Goal: Complete application form

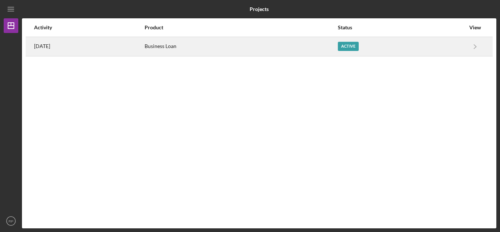
click at [353, 48] on div "Active" at bounding box center [348, 46] width 21 height 9
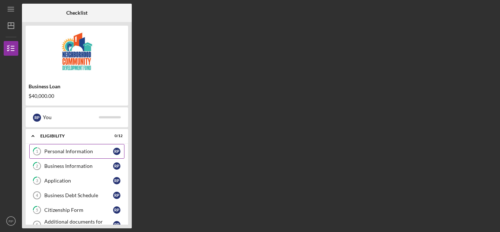
click at [78, 152] on div "Personal Information" at bounding box center [78, 151] width 69 height 6
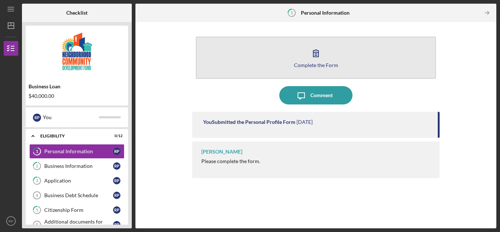
click at [314, 54] on icon "button" at bounding box center [315, 53] width 18 height 18
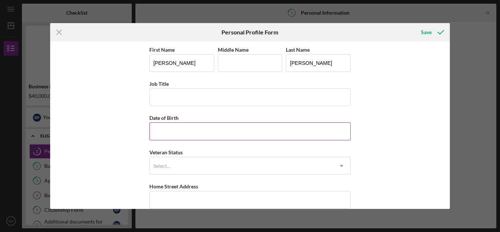
click at [181, 139] on input "Date of Birth" at bounding box center [249, 131] width 201 height 18
type input "[DATE]"
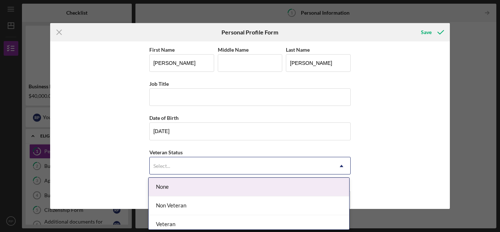
click at [173, 160] on div "Select..." at bounding box center [241, 165] width 183 height 17
drag, startPoint x: 176, startPoint y: 186, endPoint x: 262, endPoint y: 146, distance: 95.2
click at [178, 183] on div "None" at bounding box center [248, 186] width 200 height 19
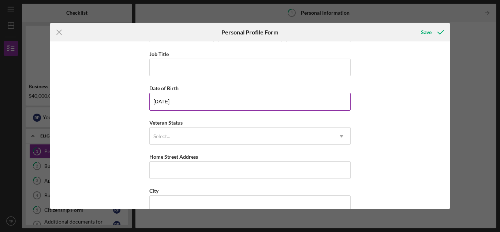
scroll to position [73, 0]
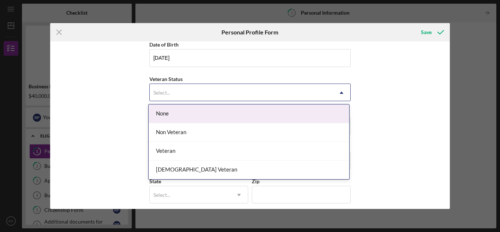
click at [162, 93] on div "Select..." at bounding box center [161, 93] width 17 height 6
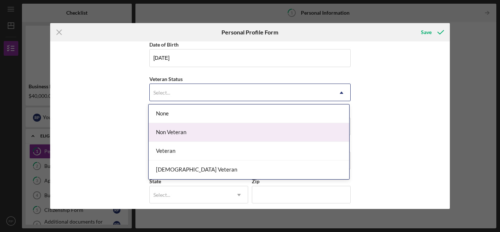
click at [170, 132] on div "Non Veteran" at bounding box center [248, 132] width 200 height 19
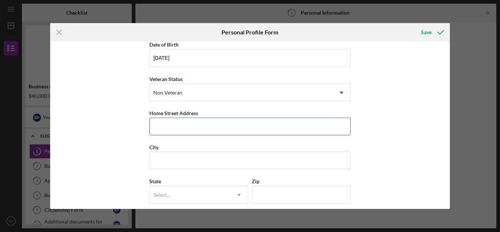
click at [166, 129] on input "Home Street Address" at bounding box center [249, 126] width 201 height 18
type input "[STREET_ADDRESS]"
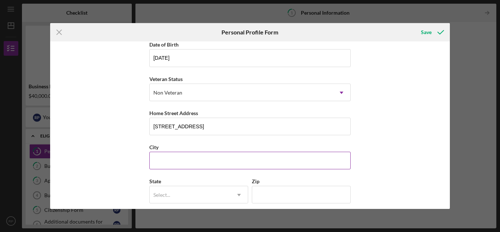
click at [208, 161] on input "City" at bounding box center [249, 160] width 201 height 18
type input "[GEOGRAPHIC_DATA]"
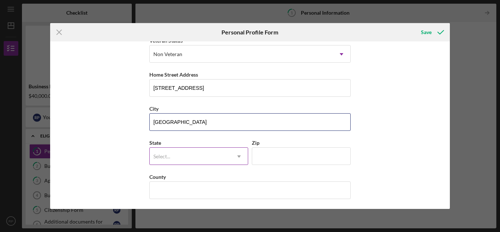
scroll to position [113, 0]
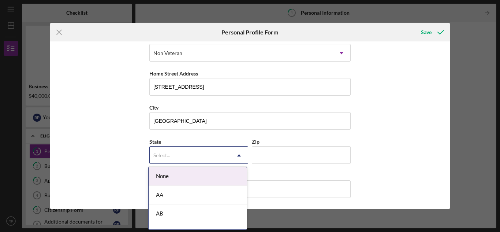
click at [185, 161] on div "Select..." at bounding box center [190, 155] width 80 height 17
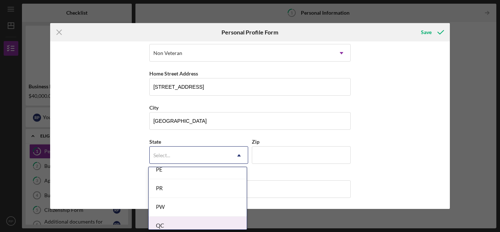
scroll to position [1063, 0]
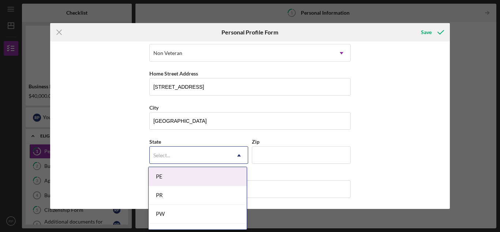
click at [162, 172] on div "PE" at bounding box center [197, 176] width 98 height 19
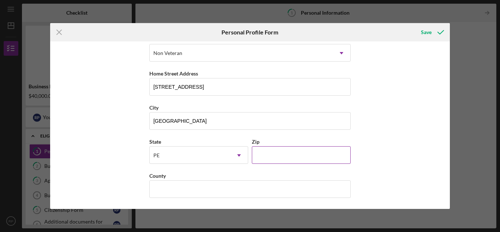
click at [275, 154] on input "Zip" at bounding box center [301, 155] width 99 height 18
type input "15238"
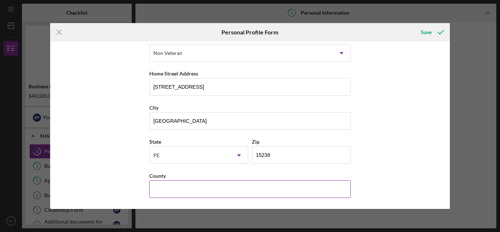
click at [170, 189] on input "County" at bounding box center [249, 189] width 201 height 18
type input "Alleghany"
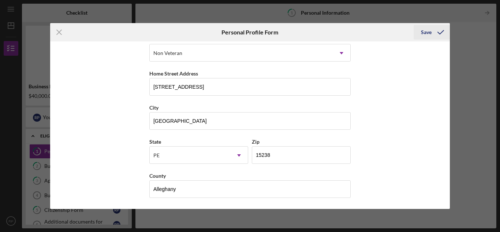
click at [424, 34] on div "Save" at bounding box center [426, 32] width 11 height 15
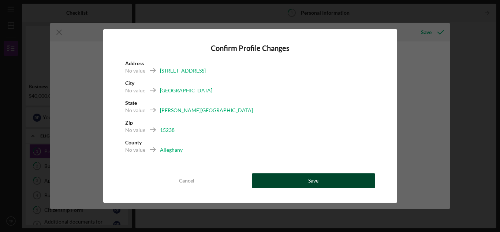
click at [320, 178] on button "Save" at bounding box center [313, 180] width 123 height 15
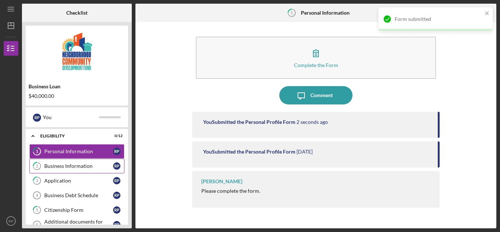
click at [71, 166] on div "Business Information" at bounding box center [78, 166] width 69 height 6
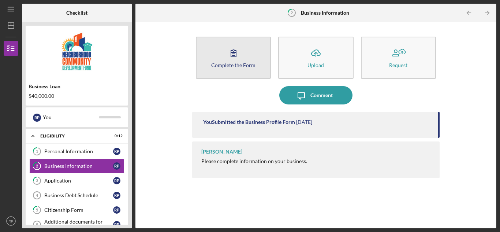
click at [233, 60] on icon "button" at bounding box center [233, 53] width 18 height 18
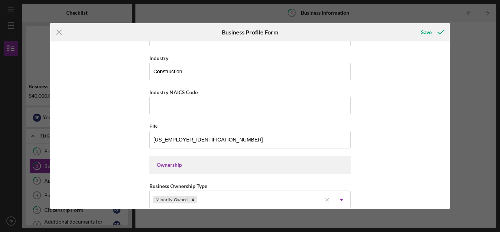
scroll to position [215, 0]
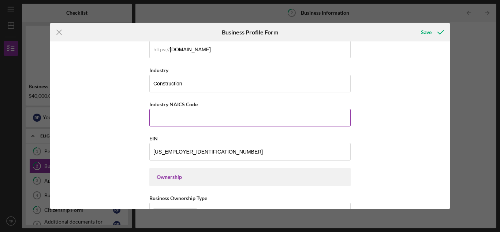
click at [178, 115] on input "Industry NAICS Code" at bounding box center [249, 118] width 201 height 18
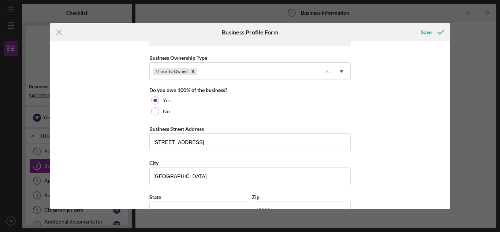
scroll to position [361, 0]
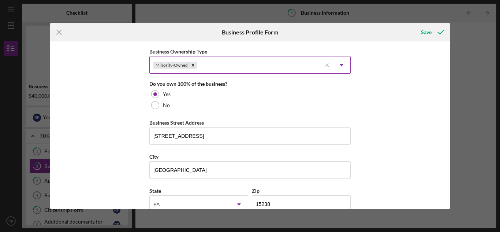
click at [341, 64] on icon "Icon/Dropdown Arrow" at bounding box center [341, 65] width 18 height 18
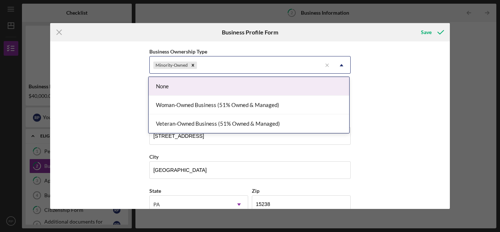
click at [319, 87] on div "None" at bounding box center [248, 86] width 200 height 19
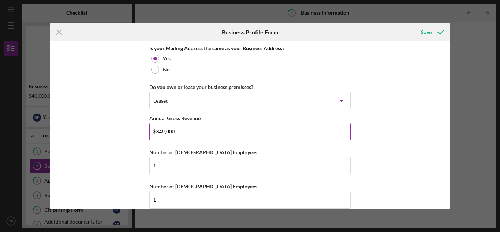
scroll to position [581, 0]
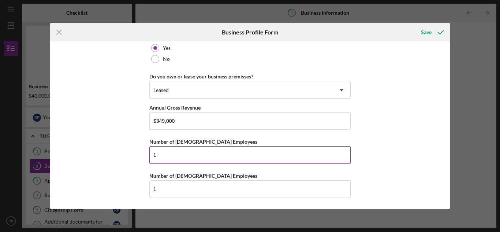
click at [179, 159] on input "1" at bounding box center [249, 155] width 201 height 18
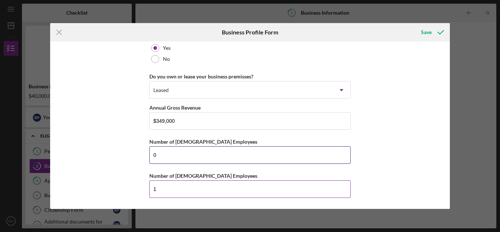
type input "0"
click at [170, 191] on input "1" at bounding box center [249, 189] width 201 height 18
type input "0"
type input "1"
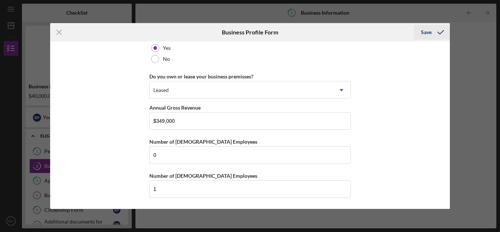
click at [425, 32] on div "Save" at bounding box center [426, 32] width 11 height 15
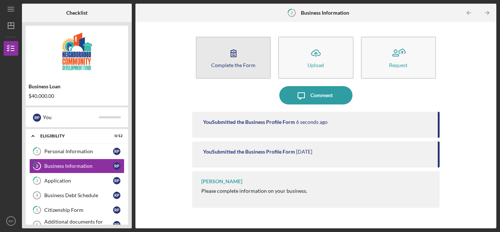
click at [230, 60] on icon "button" at bounding box center [233, 53] width 18 height 18
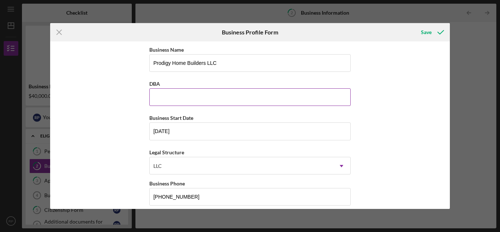
click at [175, 99] on input "DBA" at bounding box center [249, 97] width 201 height 18
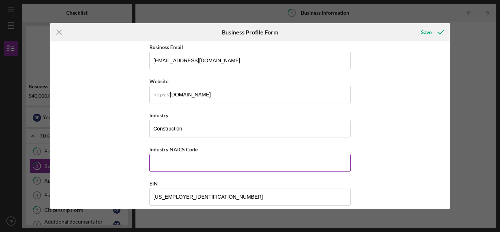
scroll to position [183, 0]
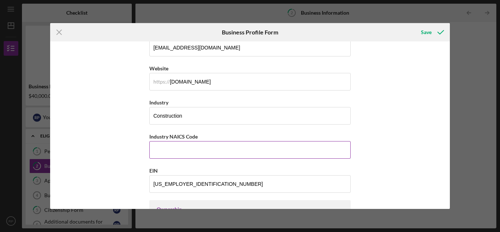
click at [185, 150] on input "Industry NAICS Code" at bounding box center [249, 150] width 201 height 18
click at [189, 152] on input "Industry NAICS Code" at bounding box center [249, 150] width 201 height 18
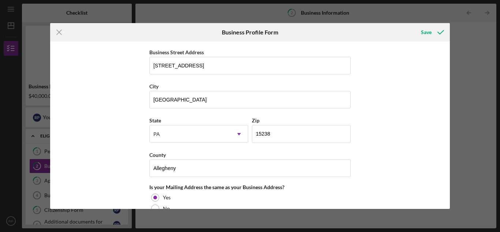
scroll to position [512, 0]
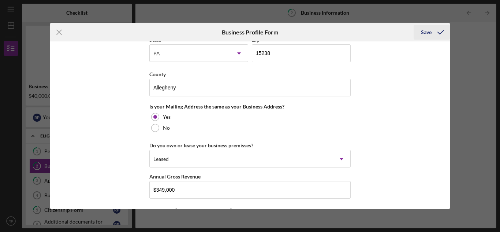
type input "236220"
click at [426, 33] on div "Save" at bounding box center [426, 32] width 11 height 15
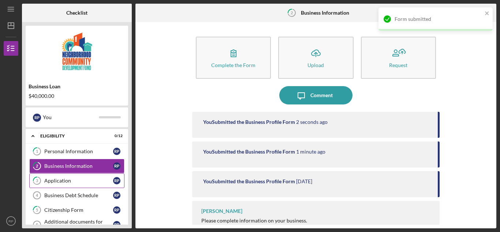
click at [58, 180] on div "Application" at bounding box center [78, 180] width 69 height 6
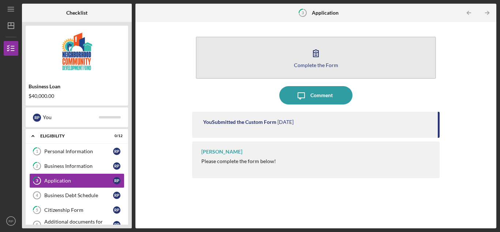
click at [302, 62] on div "Complete the Form" at bounding box center [316, 64] width 44 height 5
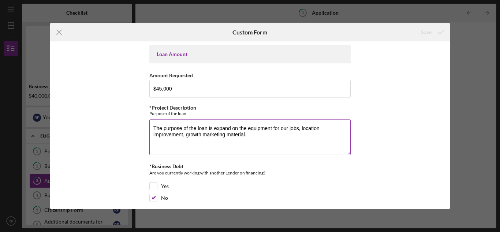
click at [247, 137] on textarea "The purpose of the loan is expand on the equipment for our jobs, location impro…" at bounding box center [249, 136] width 201 height 35
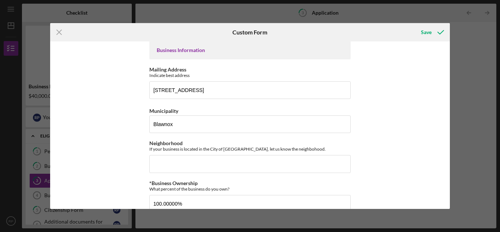
scroll to position [183, 0]
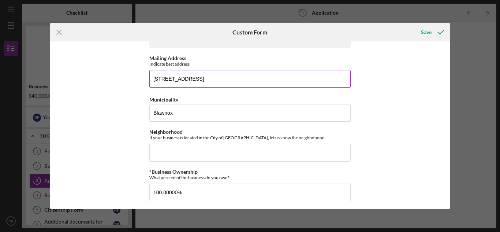
type textarea "The purpose of the loan is expand on the equipment for our jobs, location impro…"
drag, startPoint x: 253, startPoint y: 77, endPoint x: 131, endPoint y: 84, distance: 122.0
click at [131, 84] on div "Loan Amount Amount Requested $45,000 *Project Description Purpose of the loan. …" at bounding box center [250, 124] width 400 height 167
type input "[STREET_ADDRESS][PERSON_NAME]"
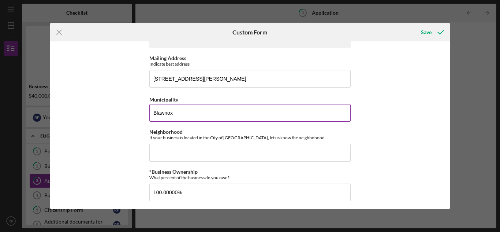
drag, startPoint x: 178, startPoint y: 113, endPoint x: 150, endPoint y: 114, distance: 27.5
click at [150, 114] on input "Blawnox" at bounding box center [249, 113] width 201 height 18
type input "[GEOGRAPHIC_DATA]"
drag, startPoint x: 181, startPoint y: 111, endPoint x: 150, endPoint y: 112, distance: 31.9
click at [150, 112] on input "[GEOGRAPHIC_DATA]" at bounding box center [249, 113] width 201 height 18
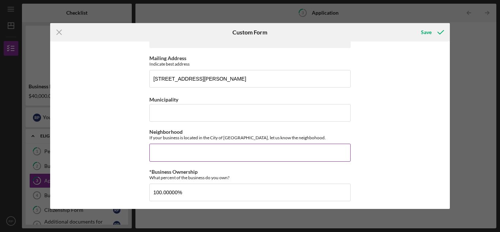
click at [162, 155] on input "Neighborhood" at bounding box center [249, 152] width 201 height 18
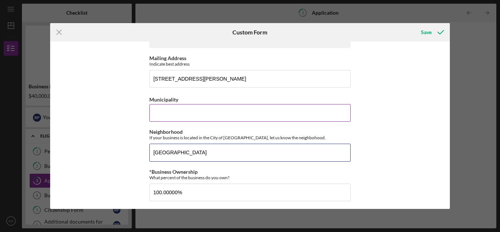
type input "[GEOGRAPHIC_DATA]"
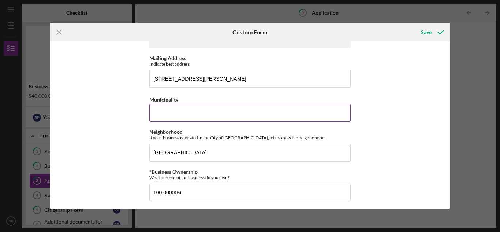
click at [192, 116] on input "Municipality" at bounding box center [249, 113] width 201 height 18
type input "[GEOGRAPHIC_DATA]"
click at [391, 115] on div "Loan Amount Amount Requested $45,000 *Project Description Purpose of the loan. …" at bounding box center [250, 124] width 400 height 167
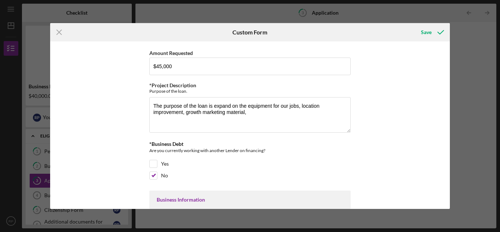
scroll to position [0, 0]
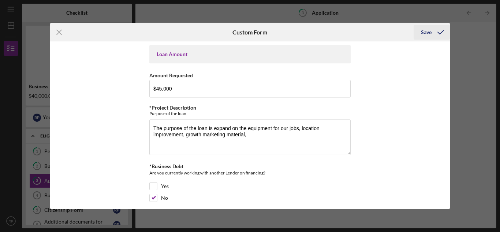
click at [425, 30] on div "Save" at bounding box center [426, 32] width 11 height 15
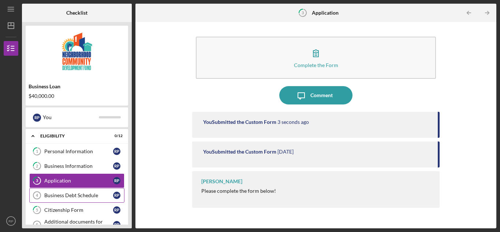
click at [61, 193] on div "Business Debt Schedule" at bounding box center [78, 195] width 69 height 6
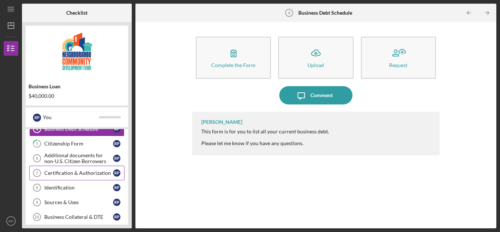
scroll to position [73, 0]
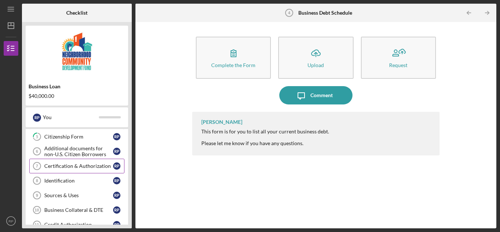
click at [85, 165] on div "Certification & Authorization" at bounding box center [78, 166] width 69 height 6
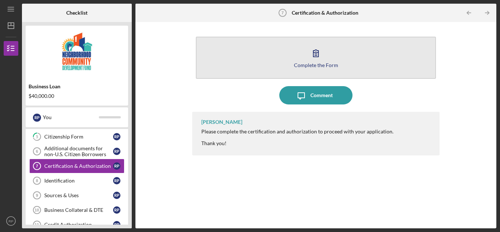
click at [269, 57] on button "Complete the Form Form" at bounding box center [316, 58] width 240 height 42
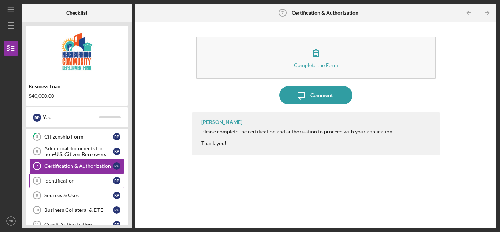
drag, startPoint x: 68, startPoint y: 178, endPoint x: 76, endPoint y: 178, distance: 7.7
click at [68, 178] on div "Identification" at bounding box center [78, 180] width 69 height 6
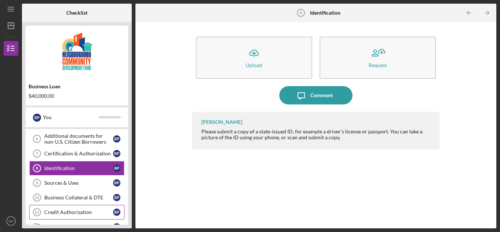
scroll to position [110, 0]
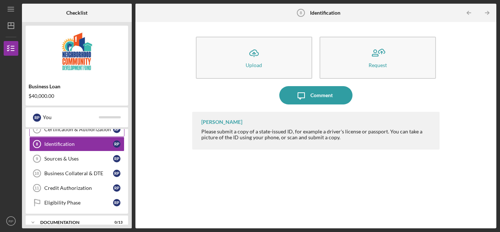
click at [63, 129] on div "Certification & Authorization" at bounding box center [78, 129] width 69 height 6
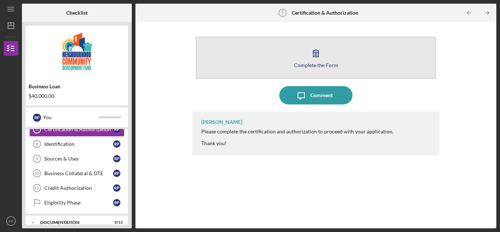
click at [302, 67] on div "Complete the Form" at bounding box center [316, 64] width 44 height 5
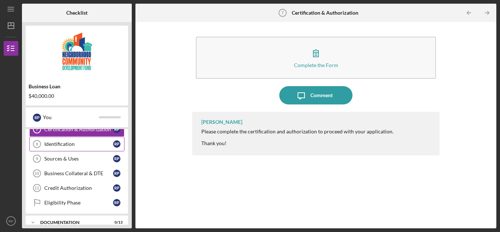
click at [51, 140] on link "Identification 8 Identification R P" at bounding box center [76, 143] width 95 height 15
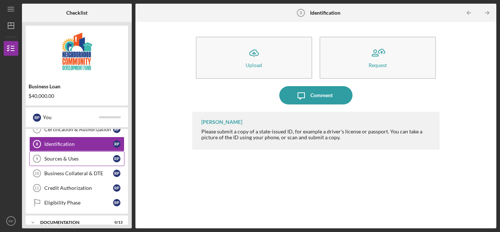
click at [64, 160] on div "Sources & Uses" at bounding box center [78, 158] width 69 height 6
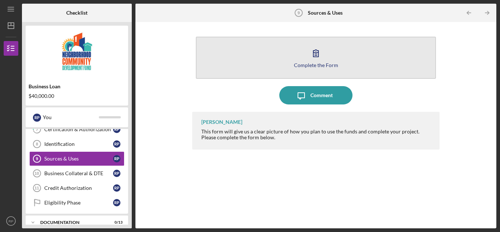
click at [320, 56] on icon "button" at bounding box center [315, 53] width 18 height 18
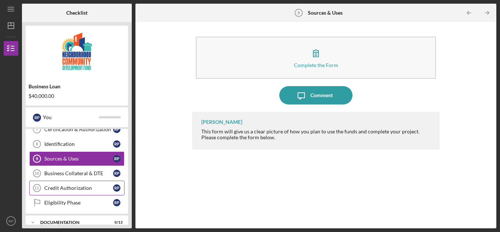
click at [79, 188] on div "Credit Authorization" at bounding box center [78, 188] width 69 height 6
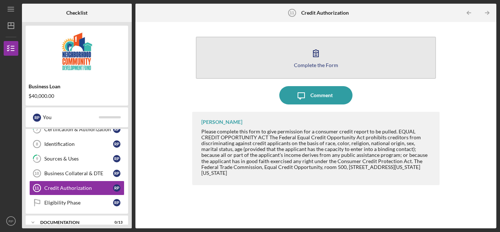
click at [323, 72] on button "Complete the Form Form" at bounding box center [316, 58] width 240 height 42
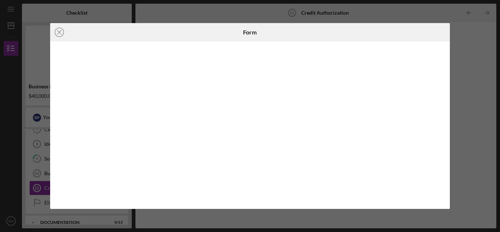
click at [458, 73] on div "Icon/Close Form" at bounding box center [250, 116] width 500 height 232
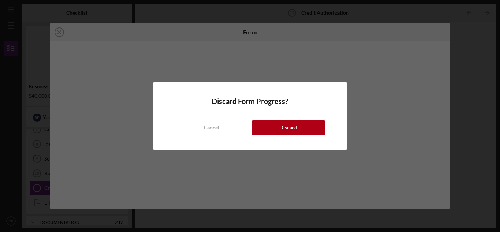
drag, startPoint x: 291, startPoint y: 129, endPoint x: 373, endPoint y: 125, distance: 82.0
click at [293, 128] on div "Discard" at bounding box center [288, 127] width 18 height 15
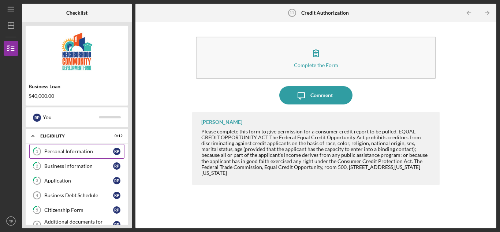
click at [68, 146] on link "1 Personal Information R P" at bounding box center [76, 151] width 95 height 15
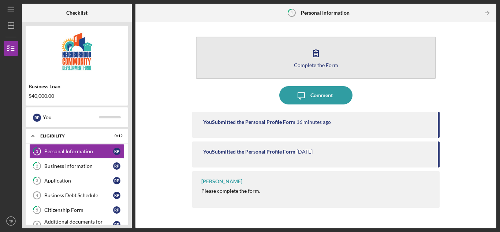
click at [306, 62] on div "Complete the Form" at bounding box center [316, 64] width 44 height 5
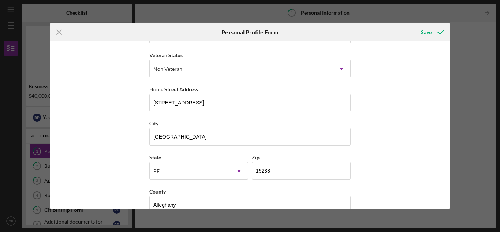
scroll to position [110, 0]
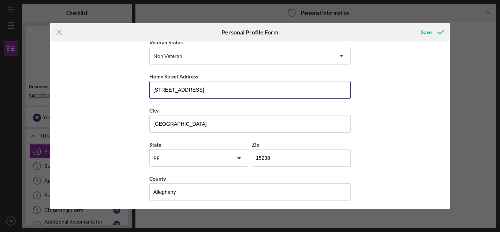
drag, startPoint x: 222, startPoint y: 88, endPoint x: 147, endPoint y: 97, distance: 75.5
click at [149, 94] on input "[STREET_ADDRESS]" at bounding box center [249, 90] width 201 height 18
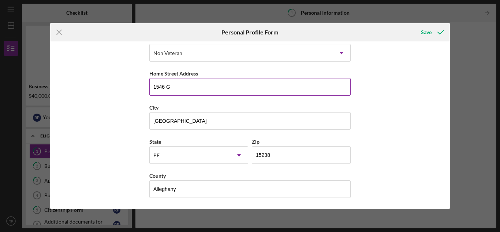
click at [228, 91] on input "1546 G" at bounding box center [249, 87] width 201 height 18
type input "[STREET_ADDRESS][PERSON_NAME]"
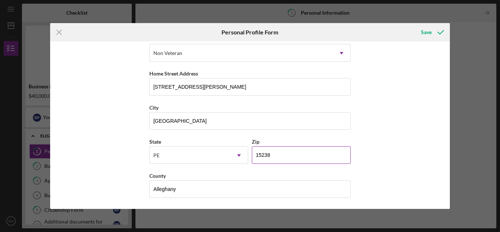
click at [277, 158] on input "15238" at bounding box center [301, 155] width 99 height 18
type input "15233"
click at [175, 151] on div "PE" at bounding box center [190, 155] width 80 height 17
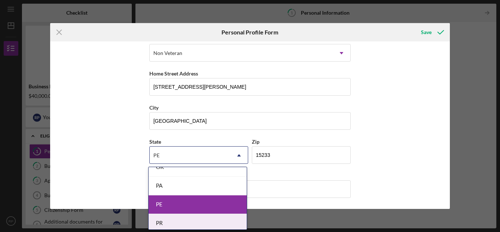
scroll to position [1024, 0]
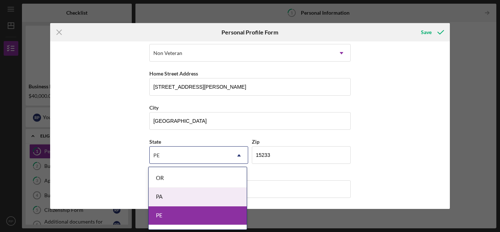
click at [173, 199] on div "PA" at bounding box center [197, 196] width 98 height 19
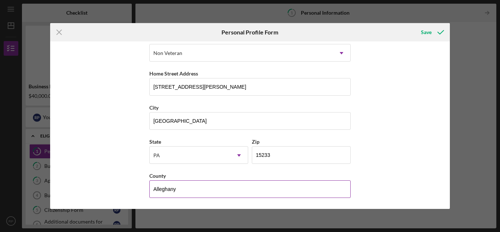
click at [169, 188] on input "Alleghany" at bounding box center [249, 189] width 201 height 18
type input "Allegheny"
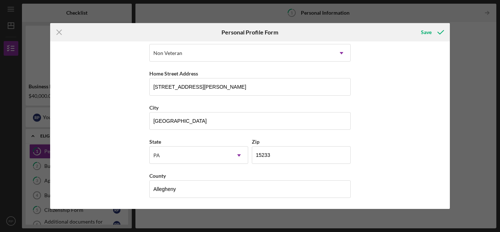
click at [400, 154] on div "First Name [PERSON_NAME] Middle Name Last Name [PERSON_NAME] Job Title Date of …" at bounding box center [250, 124] width 400 height 167
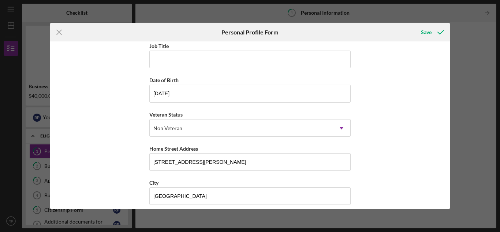
scroll to position [110, 0]
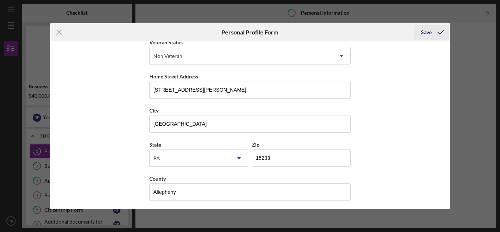
click at [423, 32] on div "Save" at bounding box center [426, 32] width 11 height 15
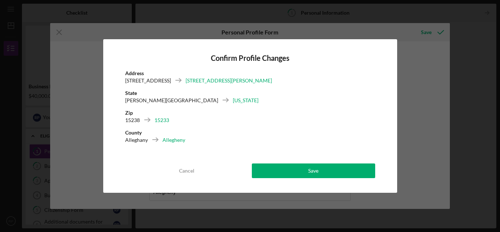
click at [300, 178] on div "Confirm Profile Changes Address [STREET_ADDRESS][PERSON_NAME][PERSON_NAME][US_S…" at bounding box center [250, 115] width 294 height 153
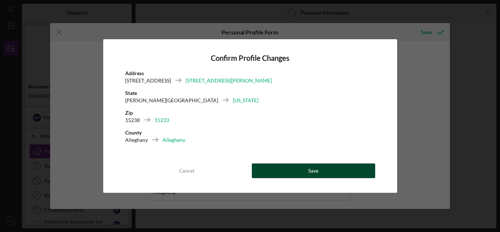
click at [303, 171] on button "Save" at bounding box center [313, 170] width 123 height 15
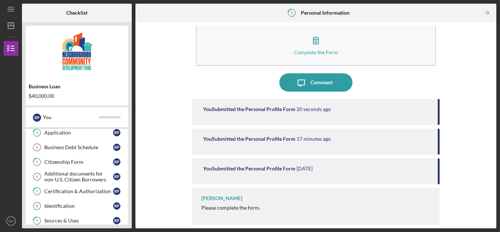
scroll to position [110, 0]
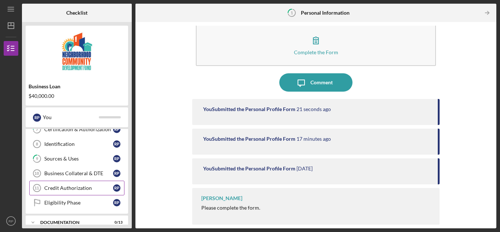
click at [76, 187] on div "Credit Authorization" at bounding box center [78, 188] width 69 height 6
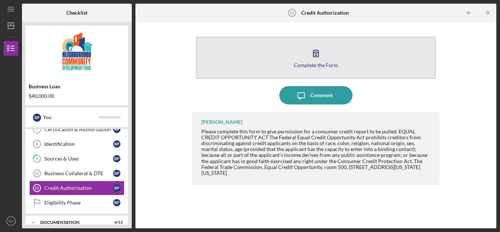
click at [295, 64] on div "Complete the Form" at bounding box center [316, 64] width 44 height 5
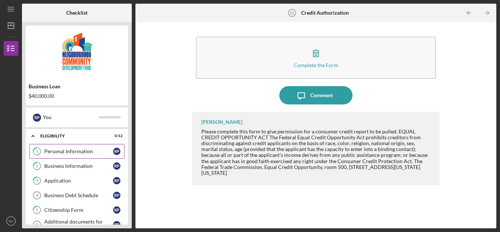
drag, startPoint x: 69, startPoint y: 153, endPoint x: 128, endPoint y: 132, distance: 62.9
click at [69, 152] on div "Personal Information" at bounding box center [78, 151] width 69 height 6
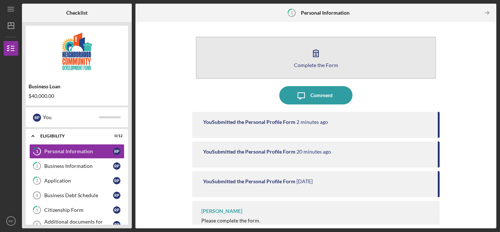
click at [288, 64] on button "Complete the Form Form" at bounding box center [316, 58] width 240 height 42
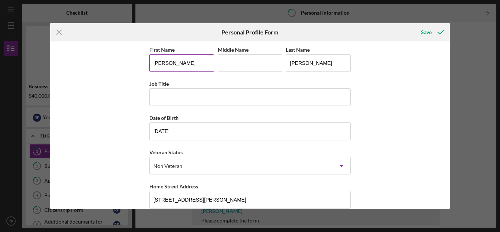
click at [170, 62] on input "[PERSON_NAME]" at bounding box center [181, 63] width 65 height 18
type input "[PERSON_NAME]"
click at [422, 30] on div "Save" at bounding box center [426, 32] width 11 height 15
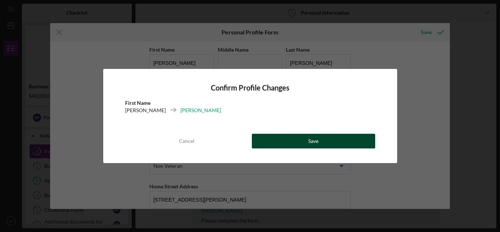
click at [308, 141] on button "Save" at bounding box center [313, 140] width 123 height 15
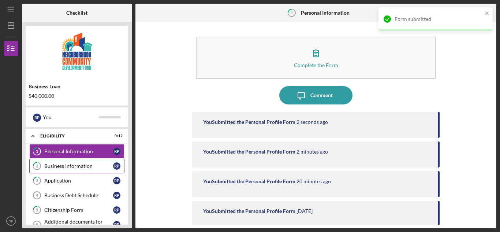
click at [70, 168] on div "Business Information" at bounding box center [78, 166] width 69 height 6
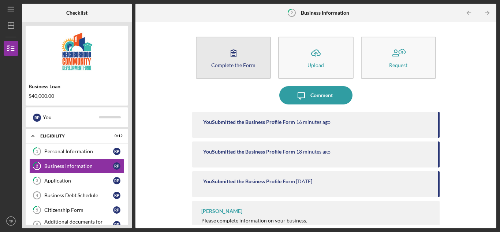
click at [242, 54] on button "Complete the Form Form" at bounding box center [233, 58] width 75 height 42
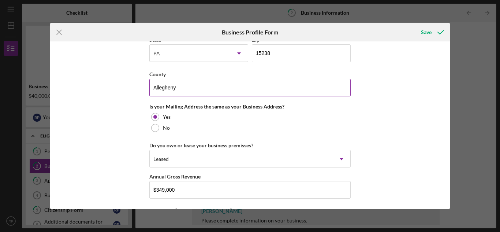
scroll to position [398, 0]
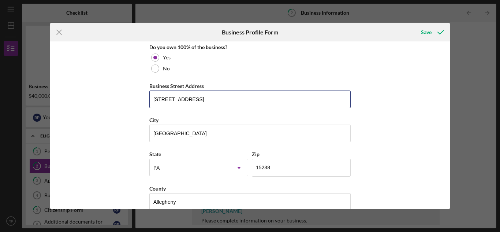
drag, startPoint x: 246, startPoint y: 98, endPoint x: 134, endPoint y: 103, distance: 111.7
click at [135, 102] on div "Business Name Prodigy Home Builders LLC DBA Business Start Date [DATE] Legal St…" at bounding box center [250, 124] width 400 height 167
type input "[STREET_ADDRESS][PERSON_NAME]"
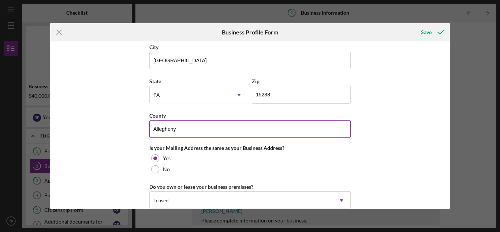
scroll to position [471, 0]
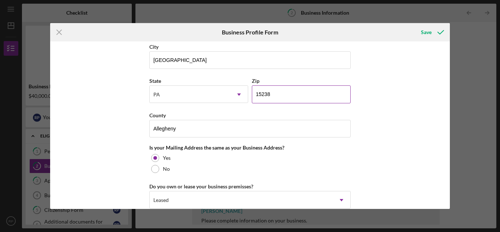
click at [279, 96] on input "15238" at bounding box center [301, 94] width 99 height 18
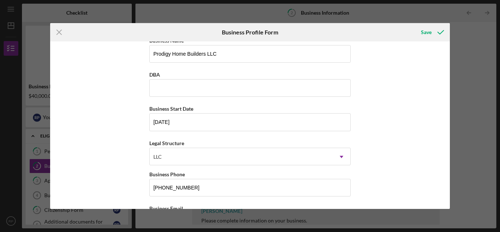
scroll to position [0, 0]
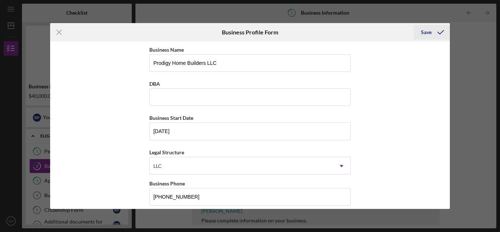
type input "15233"
click at [425, 31] on div "Save" at bounding box center [426, 32] width 11 height 15
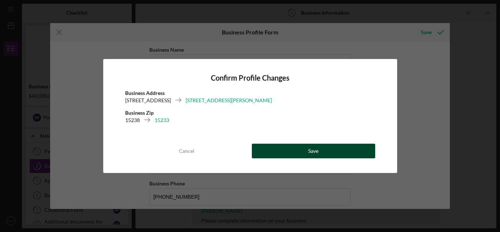
click at [279, 143] on div "Cancel Save" at bounding box center [250, 150] width 250 height 15
click at [289, 151] on button "Save" at bounding box center [313, 150] width 123 height 15
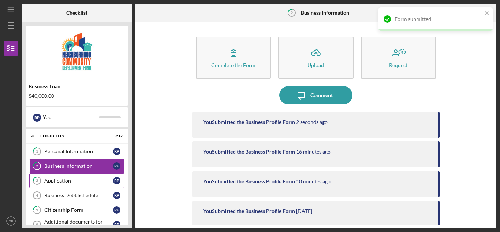
click at [57, 180] on div "Application" at bounding box center [78, 180] width 69 height 6
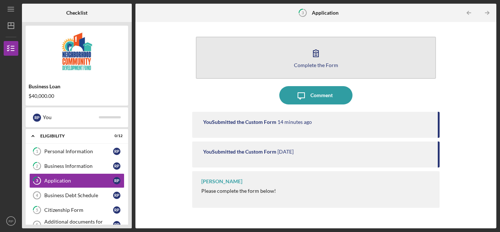
click at [274, 55] on button "Complete the Form Form" at bounding box center [316, 58] width 240 height 42
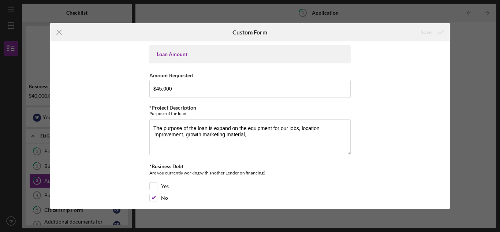
drag, startPoint x: 58, startPoint y: 30, endPoint x: 142, endPoint y: 58, distance: 88.8
click at [58, 29] on icon "Icon/Menu Close" at bounding box center [59, 32] width 18 height 18
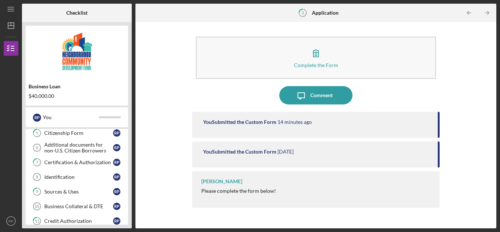
scroll to position [37, 0]
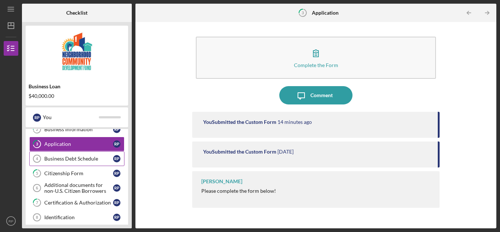
click at [73, 155] on link "Business Debt Schedule 4 Business Debt Schedule R P" at bounding box center [76, 158] width 95 height 15
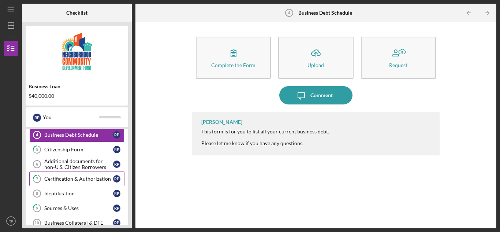
scroll to position [73, 0]
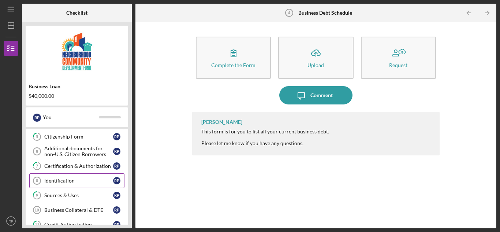
click at [64, 181] on div "Identification" at bounding box center [78, 180] width 69 height 6
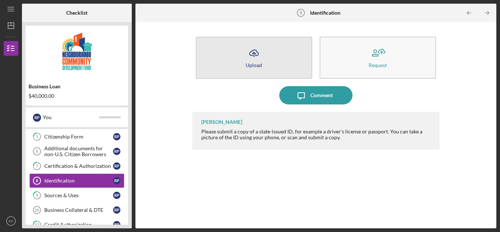
click at [257, 65] on div "Upload" at bounding box center [253, 64] width 16 height 5
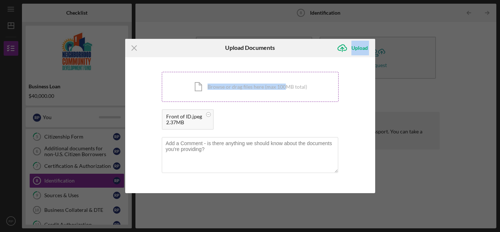
drag, startPoint x: 287, startPoint y: 45, endPoint x: 287, endPoint y: 76, distance: 31.1
click at [287, 93] on form "Icon/Menu Close Upload Documents Icon/Upload Upload You're uploading documents …" at bounding box center [250, 116] width 250 height 154
click at [295, 46] on div "Icon/Upload Upload" at bounding box center [332, 48] width 83 height 18
click at [342, 48] on g "submit" at bounding box center [342, 48] width 9 height 7
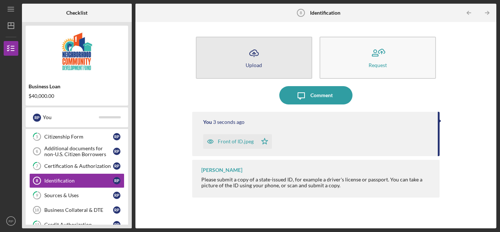
click at [251, 58] on icon "Icon/Upload" at bounding box center [254, 53] width 18 height 18
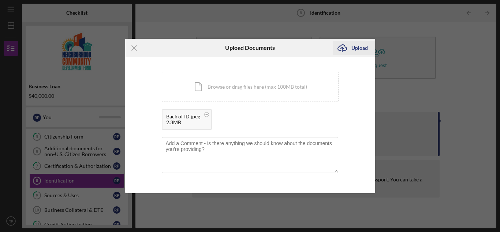
click at [340, 47] on icon "Icon/Upload" at bounding box center [342, 48] width 18 height 18
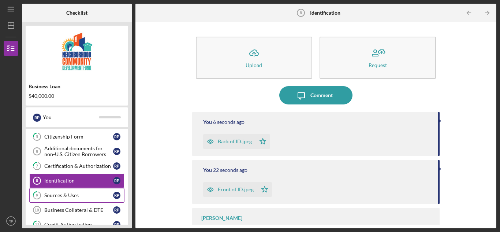
click at [78, 196] on div "Sources & Uses" at bounding box center [78, 195] width 69 height 6
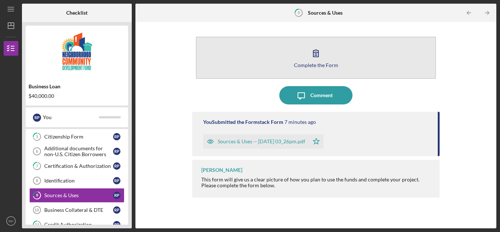
click at [256, 52] on button "Complete the Form Form" at bounding box center [316, 58] width 240 height 42
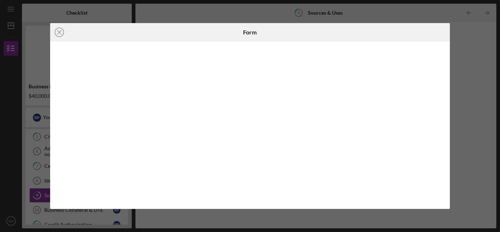
click at [472, 66] on div "Icon/Close Form" at bounding box center [250, 116] width 500 height 232
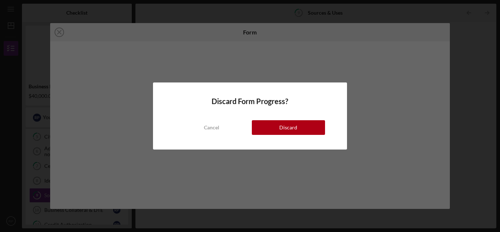
drag, startPoint x: 282, startPoint y: 126, endPoint x: 441, endPoint y: 144, distance: 159.8
click at [285, 125] on div "Discard" at bounding box center [288, 127] width 18 height 15
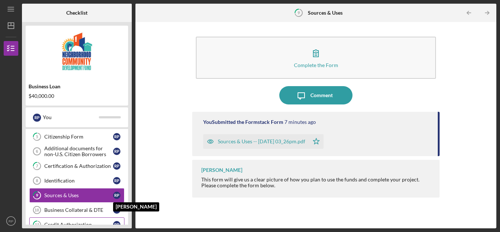
scroll to position [135, 0]
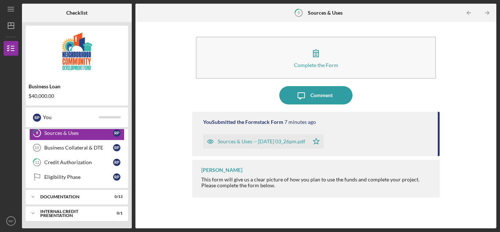
click at [158, 77] on div "Complete the Form Form Icon/Message Comment You Submitted the Formstack Form 7 …" at bounding box center [315, 125] width 353 height 199
